Goal: Task Accomplishment & Management: Manage account settings

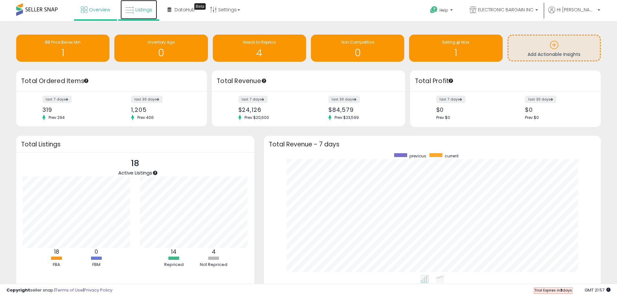
click at [141, 13] on span "Listings" at bounding box center [143, 9] width 17 height 6
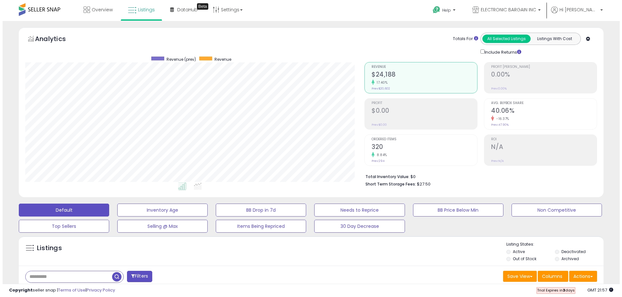
scroll to position [129, 0]
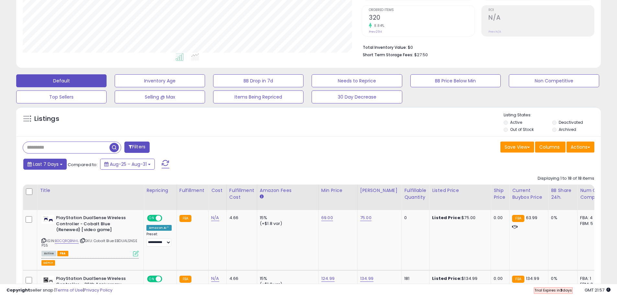
click at [54, 159] on button "Last 7 Days" at bounding box center [44, 164] width 43 height 11
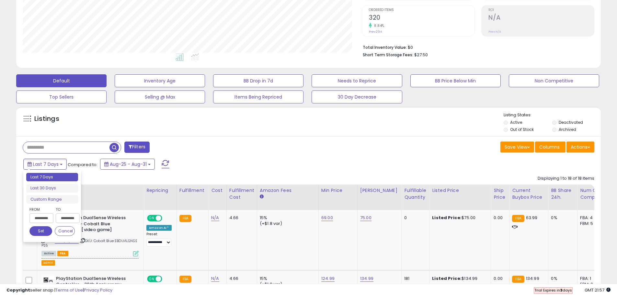
click at [43, 218] on input "**********" at bounding box center [41, 219] width 24 height 10
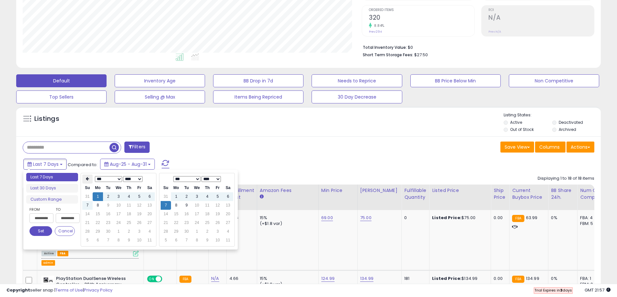
click at [86, 181] on icon at bounding box center [87, 179] width 3 height 4
click at [116, 233] on td "27" at bounding box center [118, 232] width 10 height 9
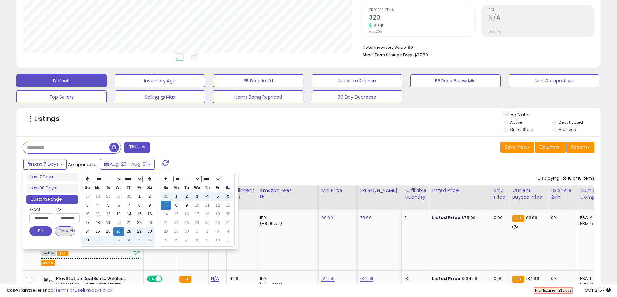
type input "**********"
click at [42, 230] on button "Set" at bounding box center [40, 232] width 23 height 10
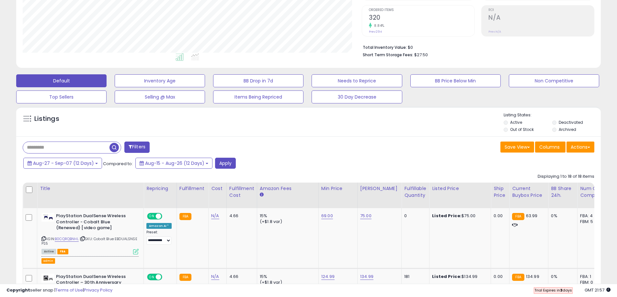
click at [143, 144] on button "Filters" at bounding box center [136, 147] width 25 height 11
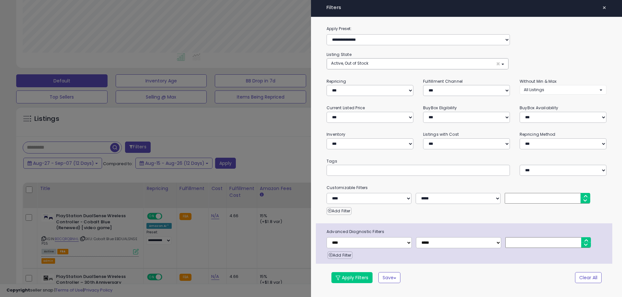
scroll to position [133, 342]
click at [363, 91] on select "**********" at bounding box center [369, 90] width 87 height 11
select select "**"
click at [326, 85] on select "**********" at bounding box center [369, 90] width 87 height 11
click at [336, 203] on select "**********" at bounding box center [368, 198] width 85 height 11
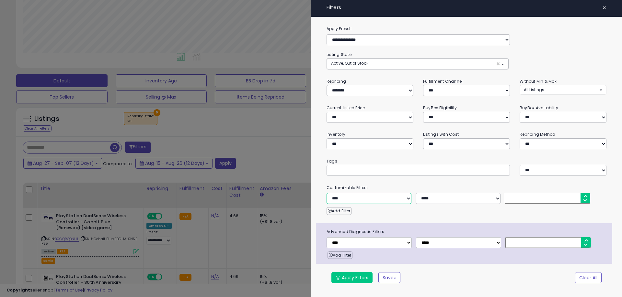
select select "**********"
click at [326, 193] on select "**********" at bounding box center [368, 198] width 85 height 11
click at [452, 196] on select "**********" at bounding box center [457, 198] width 85 height 11
select select "**"
click at [415, 193] on select "**********" at bounding box center [457, 198] width 85 height 11
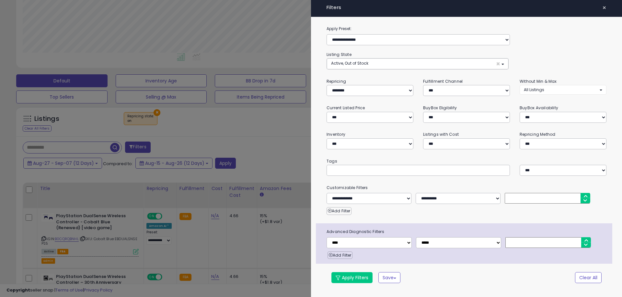
click at [540, 201] on input "number" at bounding box center [546, 198] width 85 height 11
type input "*"
click at [345, 279] on button "Apply Filters" at bounding box center [351, 278] width 41 height 11
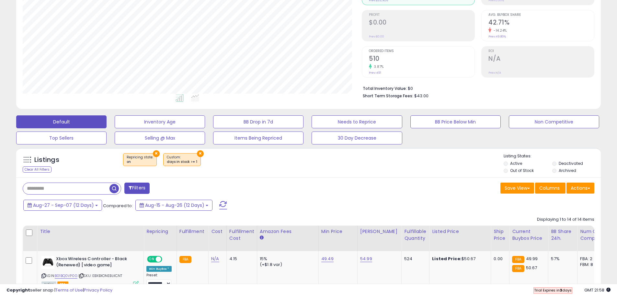
scroll to position [162, 0]
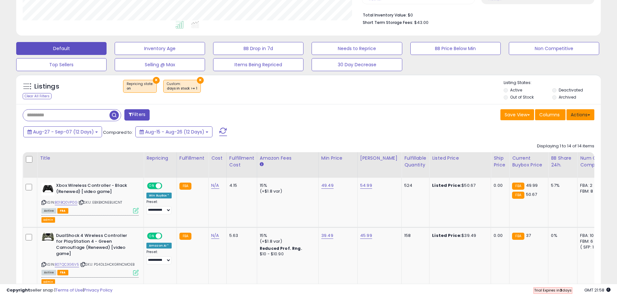
click at [589, 118] on button "Actions" at bounding box center [580, 114] width 28 height 11
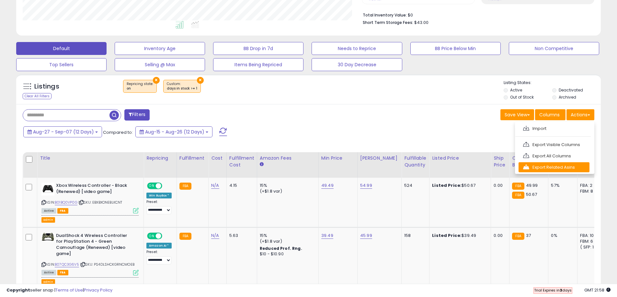
click at [552, 168] on link "Export Related Asins" at bounding box center [553, 167] width 71 height 10
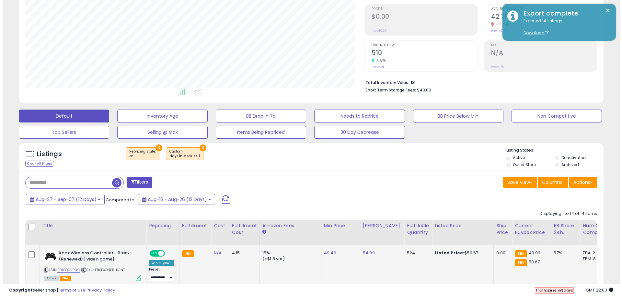
scroll to position [129, 0]
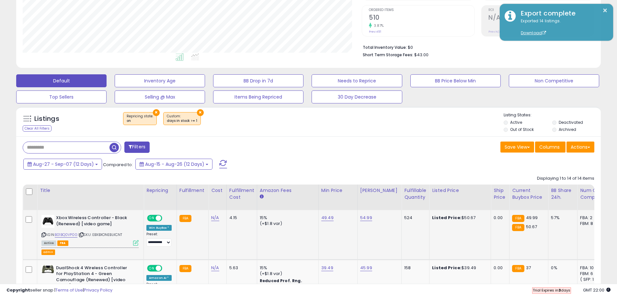
click at [135, 242] on icon at bounding box center [136, 244] width 6 height 6
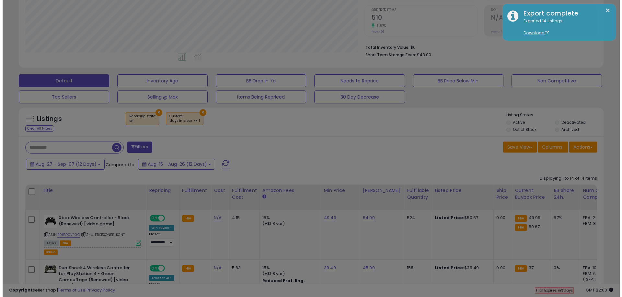
scroll to position [133, 342]
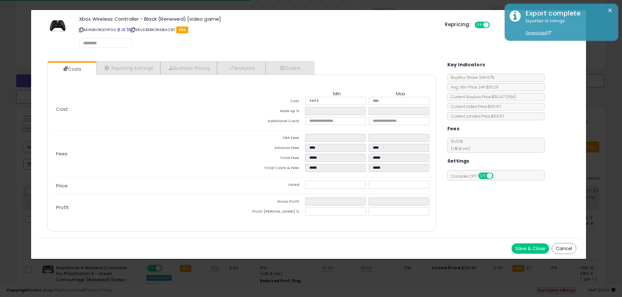
select select "******"
click at [140, 70] on link "Repricing Settings" at bounding box center [128, 68] width 64 height 13
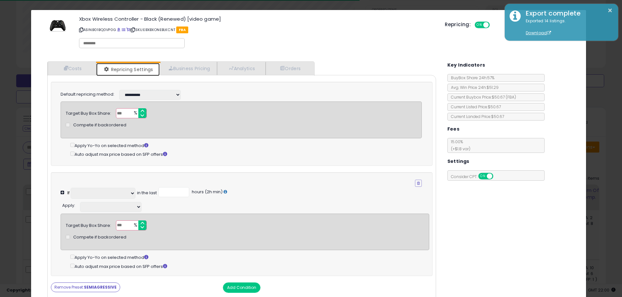
select select "**********"
select select "******"
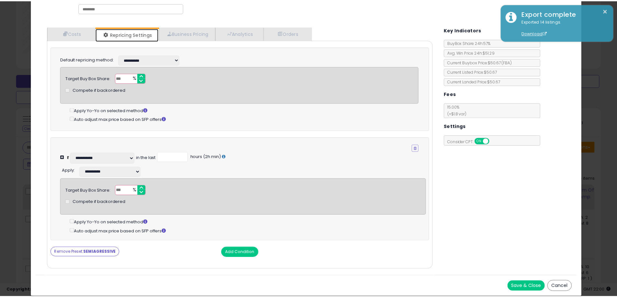
scroll to position [0, 0]
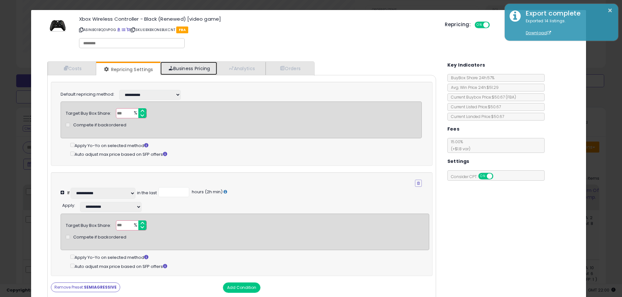
click at [201, 68] on link "Business Pricing" at bounding box center [188, 68] width 57 height 13
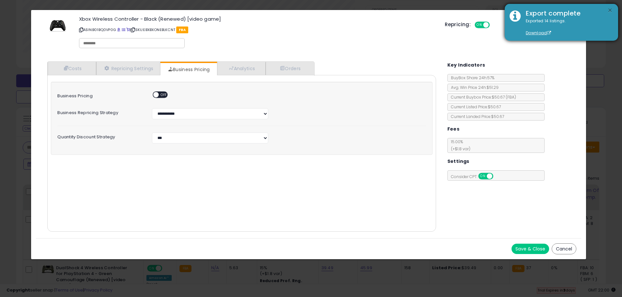
click at [611, 8] on button "×" at bounding box center [609, 10] width 5 height 8
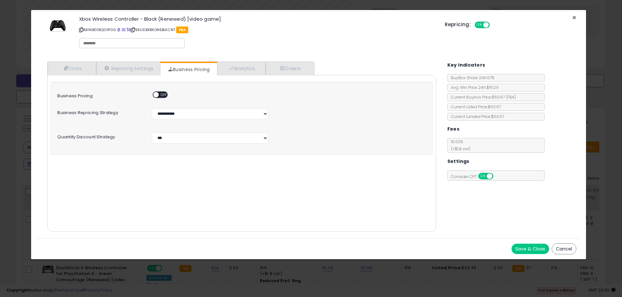
click at [572, 18] on span "×" at bounding box center [574, 17] width 4 height 9
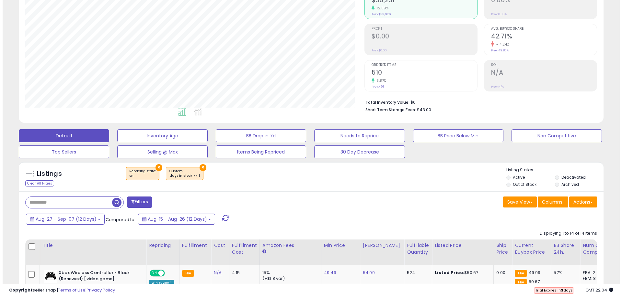
scroll to position [162, 0]
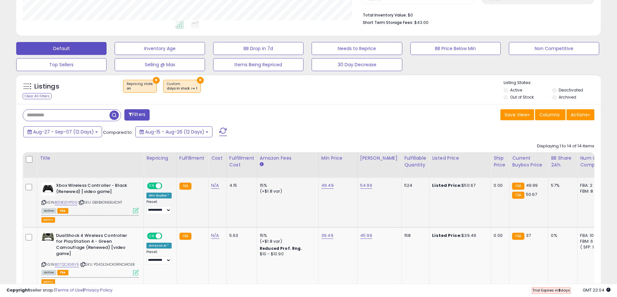
click at [135, 212] on icon at bounding box center [136, 211] width 6 height 6
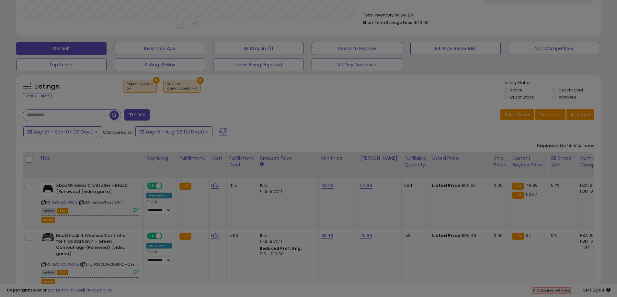
scroll to position [133, 342]
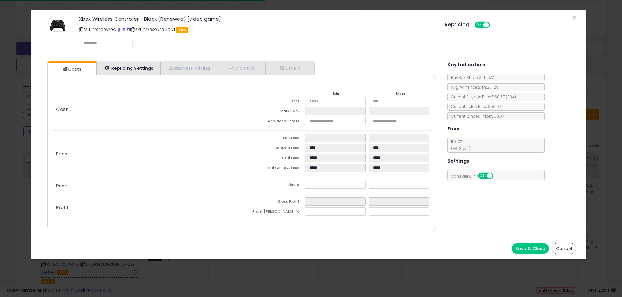
select select "******"
click at [136, 67] on link "Repricing Settings" at bounding box center [128, 68] width 64 height 13
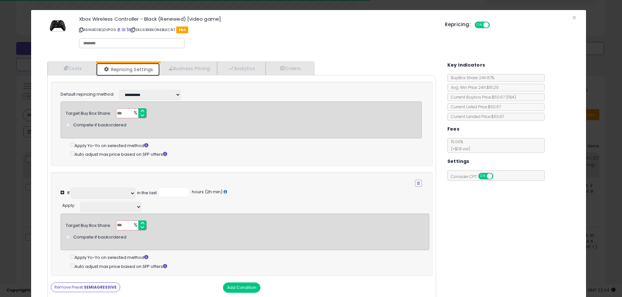
select select "**********"
select select "******"
click at [566, 17] on div "Xbox Wireless Controller - Black (Renewed) [video game] ASIN: B01BQ0VP0G | SKU:…" at bounding box center [308, 33] width 545 height 37
click at [572, 19] on span "×" at bounding box center [574, 17] width 4 height 9
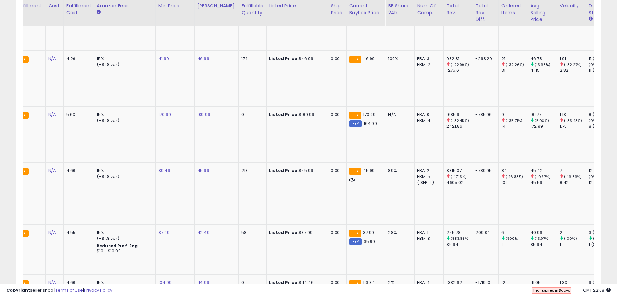
scroll to position [0, 0]
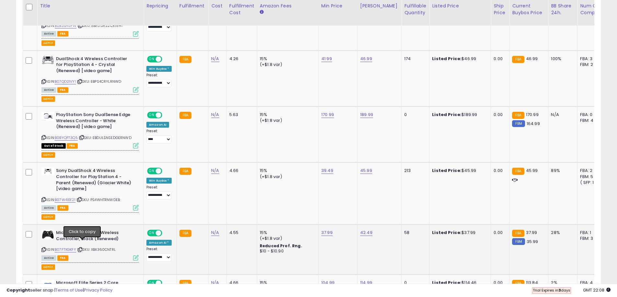
click at [82, 248] on icon at bounding box center [80, 250] width 4 height 4
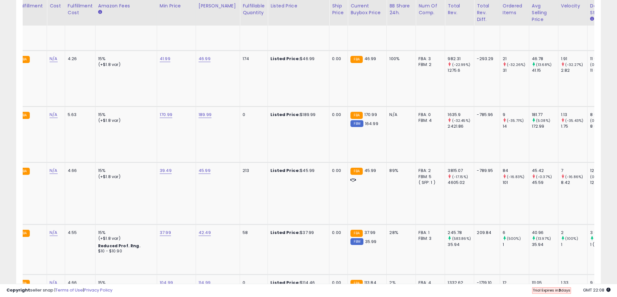
scroll to position [0, 164]
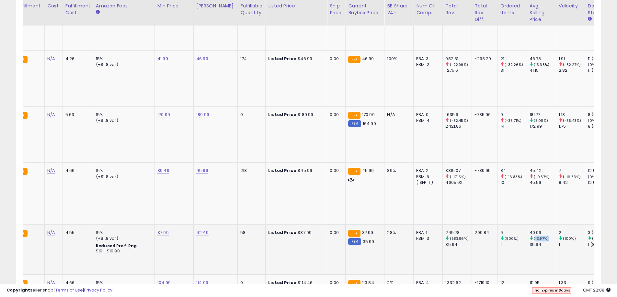
drag, startPoint x: 528, startPoint y: 233, endPoint x: 539, endPoint y: 233, distance: 11.0
click at [539, 236] on small "(13.97%)" at bounding box center [540, 238] width 15 height 5
copy small "(13.97%"
drag, startPoint x: 521, startPoint y: 239, endPoint x: 534, endPoint y: 239, distance: 13.3
click at [534, 239] on td "40.96 (13.97%) 35.94" at bounding box center [540, 250] width 29 height 50
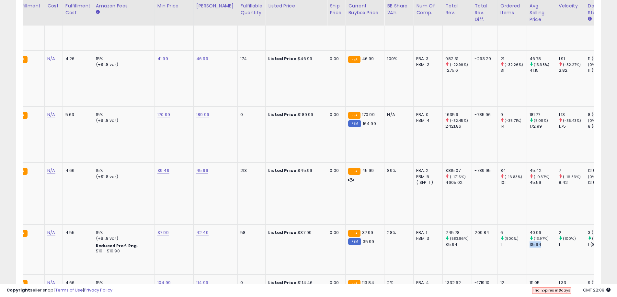
copy div "35.94"
drag, startPoint x: 522, startPoint y: 227, endPoint x: 544, endPoint y: 227, distance: 21.7
click at [544, 230] on div "40.96" at bounding box center [542, 233] width 26 height 6
copy div "40.96"
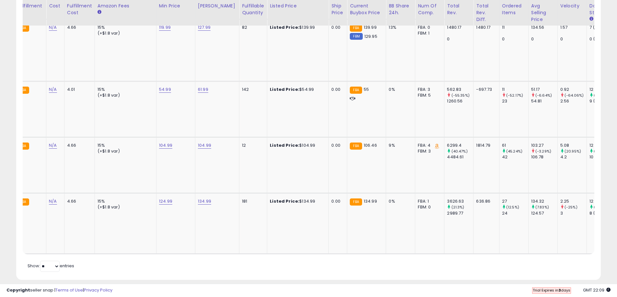
scroll to position [0, 0]
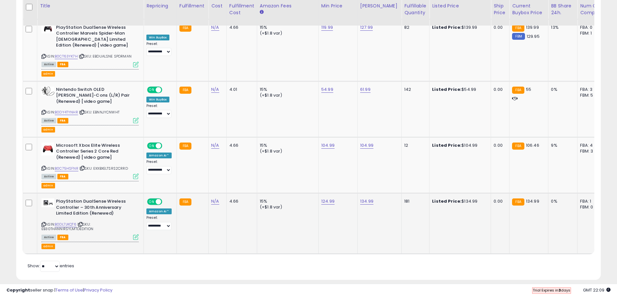
click at [83, 223] on icon at bounding box center [80, 225] width 4 height 4
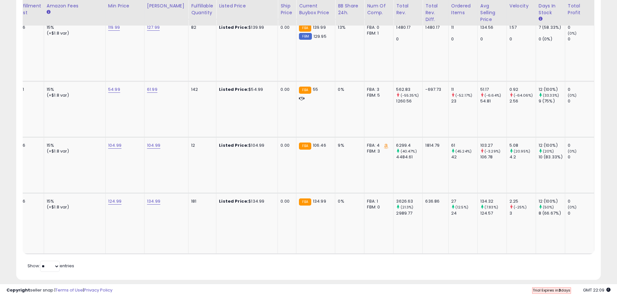
scroll to position [0, 231]
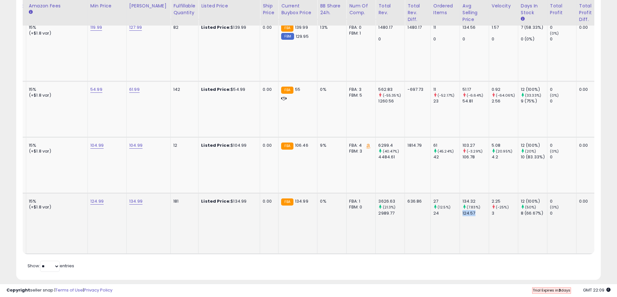
drag, startPoint x: 453, startPoint y: 203, endPoint x: 471, endPoint y: 202, distance: 17.8
click at [471, 202] on td "134.32 (7.83%) 124.57" at bounding box center [473, 224] width 29 height 61
copy div "124.57"
drag, startPoint x: 461, startPoint y: 196, endPoint x: 471, endPoint y: 195, distance: 9.8
click at [471, 205] on small "(7.83%)" at bounding box center [473, 207] width 14 height 5
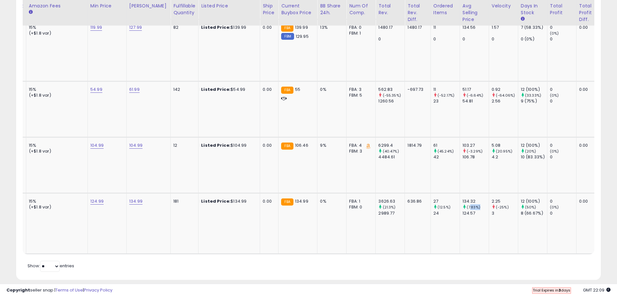
copy small "7.83%"
drag, startPoint x: 470, startPoint y: 203, endPoint x: 474, endPoint y: 203, distance: 4.5
click at [474, 203] on td "134.32 (7.83%) 124.57" at bounding box center [473, 224] width 29 height 61
copy div "124.57"
drag, startPoint x: 453, startPoint y: 190, endPoint x: 474, endPoint y: 190, distance: 20.4
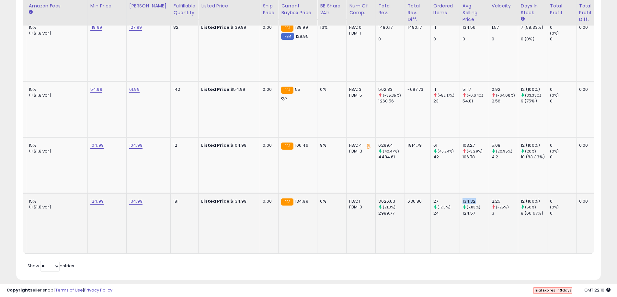
click at [474, 194] on td "134.32 (7.83%) 124.57" at bounding box center [473, 224] width 29 height 61
copy div "134.32"
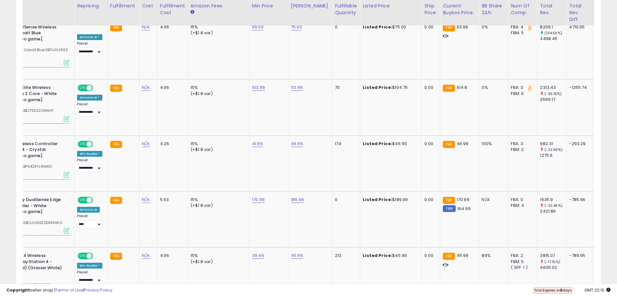
scroll to position [0, 0]
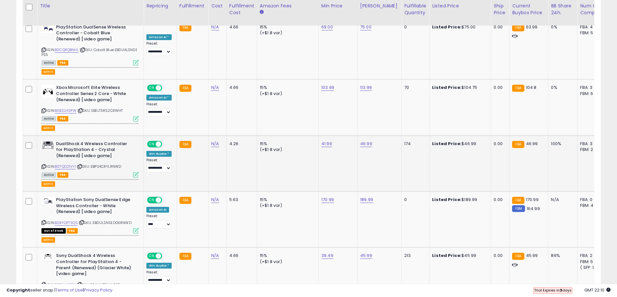
click at [82, 165] on icon at bounding box center [80, 167] width 4 height 4
click at [323, 62] on td "69.00" at bounding box center [337, 49] width 39 height 61
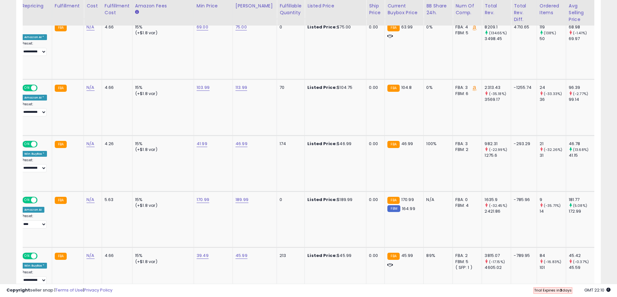
scroll to position [0, 175]
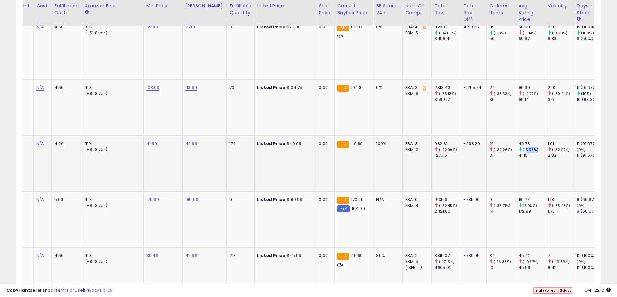
drag, startPoint x: 517, startPoint y: 146, endPoint x: 529, endPoint y: 145, distance: 11.7
click at [529, 147] on small "(13.68%)" at bounding box center [530, 149] width 16 height 5
copy small "13.68%"
drag, startPoint x: 510, startPoint y: 150, endPoint x: 523, endPoint y: 151, distance: 12.6
click at [523, 151] on td "46.78 (13.68%) 41.15" at bounding box center [529, 164] width 29 height 56
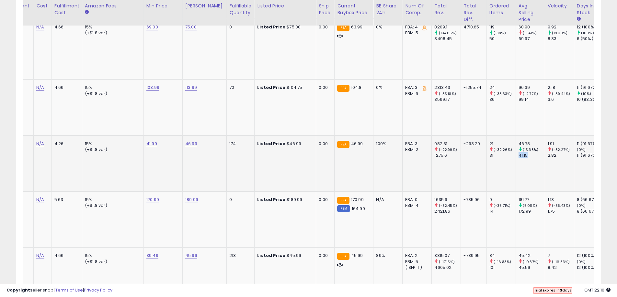
copy div "41.15"
drag, startPoint x: 509, startPoint y: 137, endPoint x: 528, endPoint y: 137, distance: 19.1
click at [528, 137] on td "46.78 (13.68%) 41.15" at bounding box center [529, 164] width 29 height 56
copy div "46.78"
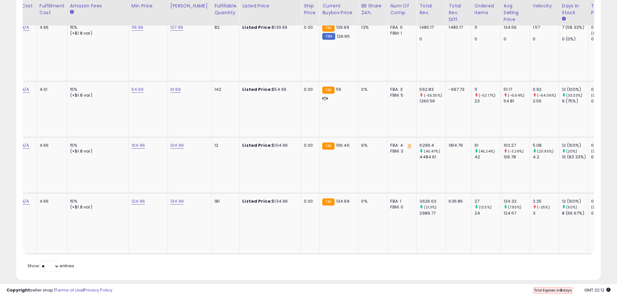
scroll to position [0, 199]
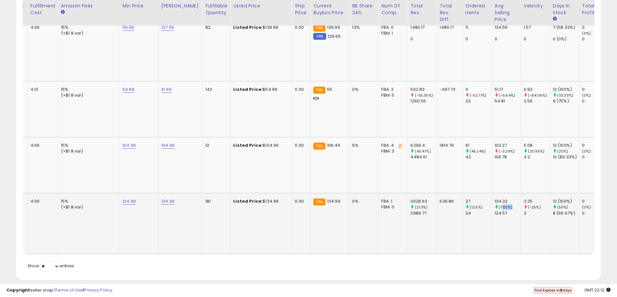
drag, startPoint x: 494, startPoint y: 196, endPoint x: 503, endPoint y: 195, distance: 8.8
click at [503, 205] on small "(7.83%)" at bounding box center [506, 207] width 14 height 5
drag, startPoint x: 485, startPoint y: 200, endPoint x: 501, endPoint y: 201, distance: 16.2
click at [501, 201] on td "134.32 (7.83%) 124.57" at bounding box center [505, 224] width 29 height 61
drag, startPoint x: 487, startPoint y: 189, endPoint x: 503, endPoint y: 188, distance: 15.9
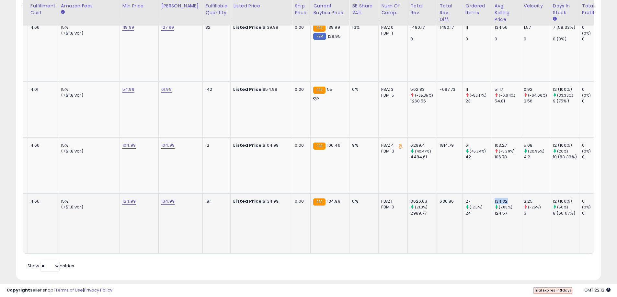
click at [503, 199] on div "134.32" at bounding box center [507, 202] width 26 height 6
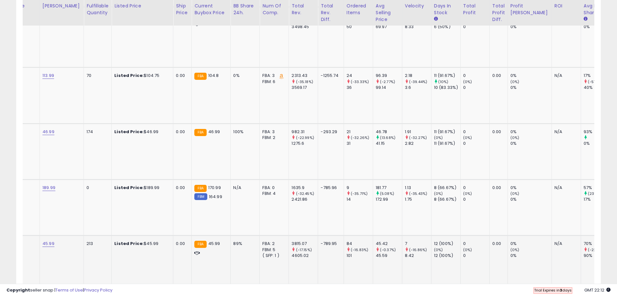
scroll to position [0, 304]
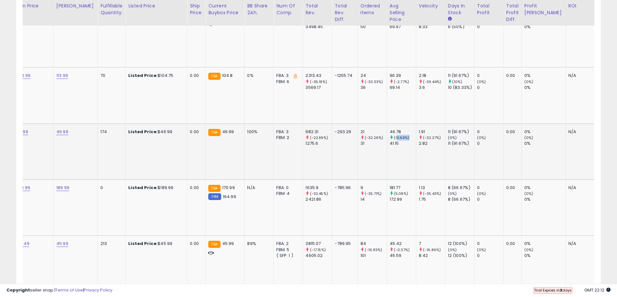
drag, startPoint x: 389, startPoint y: 134, endPoint x: 401, endPoint y: 132, distance: 12.4
click at [401, 135] on small "(13.68%)" at bounding box center [402, 137] width 16 height 5
drag, startPoint x: 385, startPoint y: 137, endPoint x: 394, endPoint y: 137, distance: 8.7
click at [394, 137] on td "46.78 (13.68%) 41.15" at bounding box center [401, 152] width 29 height 56
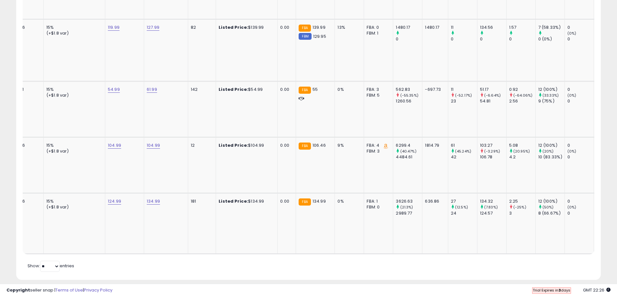
scroll to position [0, 0]
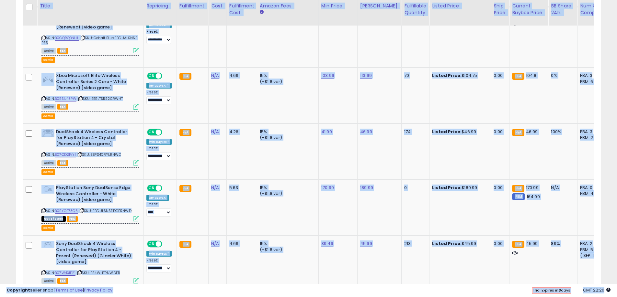
drag, startPoint x: 343, startPoint y: 279, endPoint x: 410, endPoint y: 295, distance: 68.9
click at [410, 295] on div "**********" at bounding box center [308, 161] width 617 height 1170
